Goal: Information Seeking & Learning: Learn about a topic

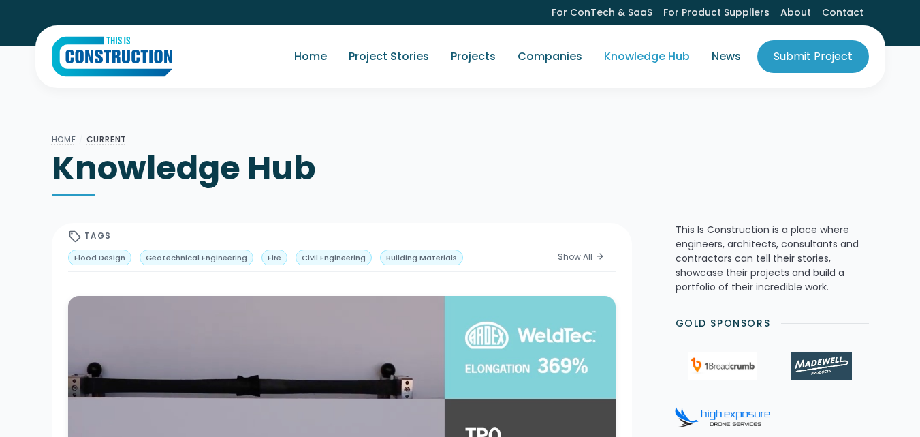
click at [366, 182] on h1 "Knowledge Hub" at bounding box center [460, 168] width 817 height 41
click at [157, 168] on h1 "Knowledge Hub" at bounding box center [460, 168] width 817 height 41
click at [649, 61] on link "Knowledge Hub" at bounding box center [647, 56] width 108 height 38
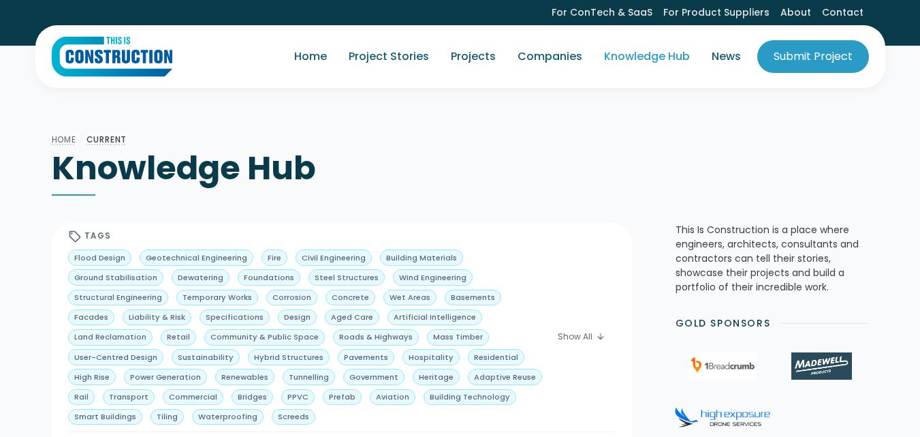
scroll to position [68, 0]
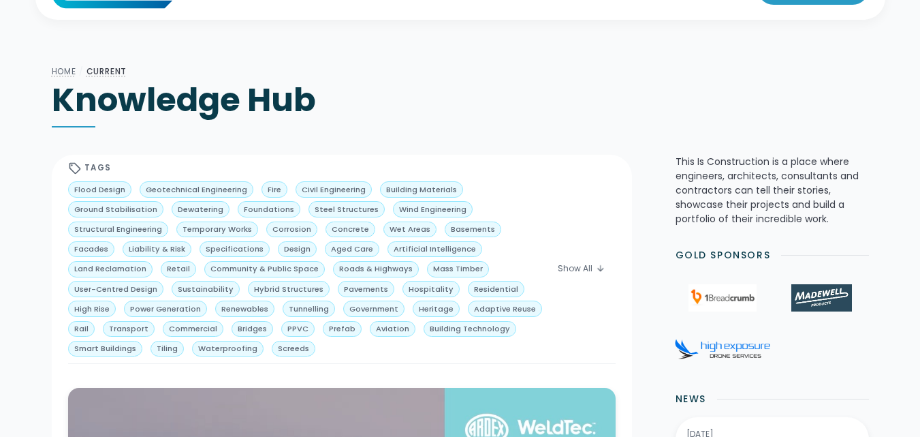
click at [527, 104] on h1 "Knowledge Hub" at bounding box center [460, 100] width 817 height 41
click at [582, 262] on div "Show All" at bounding box center [575, 268] width 35 height 12
